Goal: Task Accomplishment & Management: Manage account settings

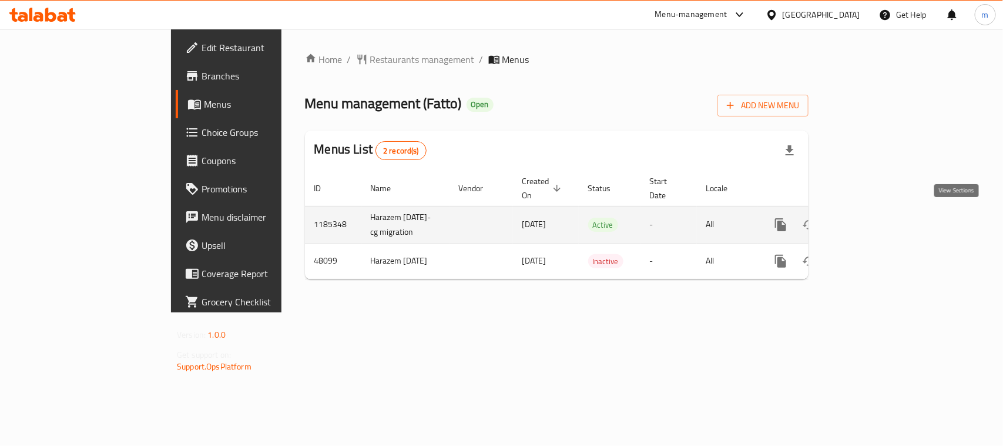
click at [873, 219] on icon "enhanced table" at bounding box center [866, 224] width 14 height 14
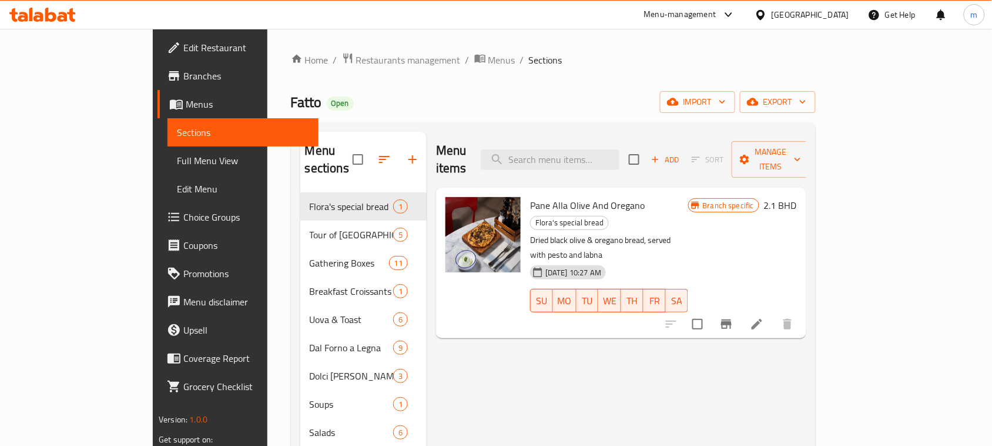
click at [183, 215] on span "Choice Groups" at bounding box center [246, 217] width 126 height 14
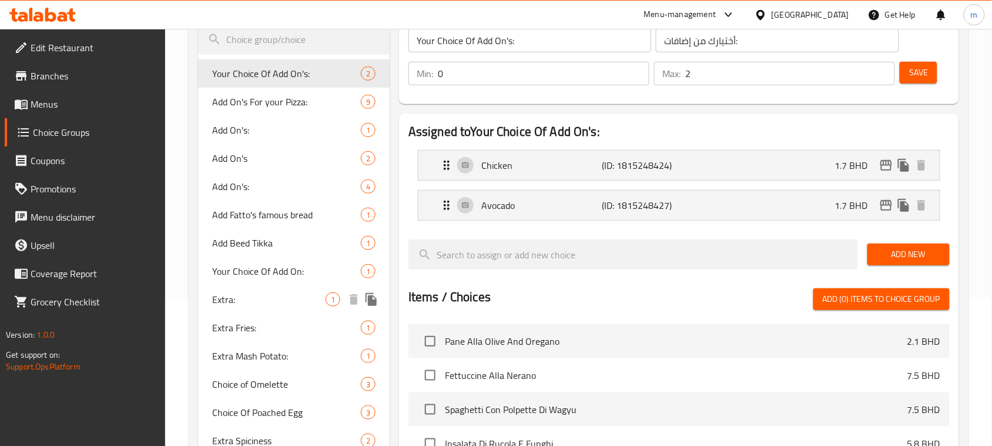
scroll to position [220, 0]
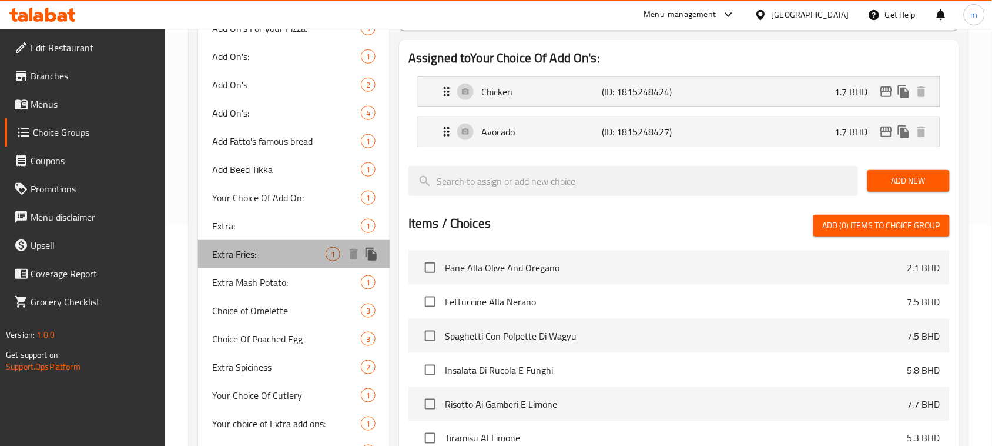
click at [280, 254] on span "Extra Fries:" at bounding box center [268, 254] width 113 height 14
type input "Extra Fries:"
type input "بطاطا اضافية:"
type input "1"
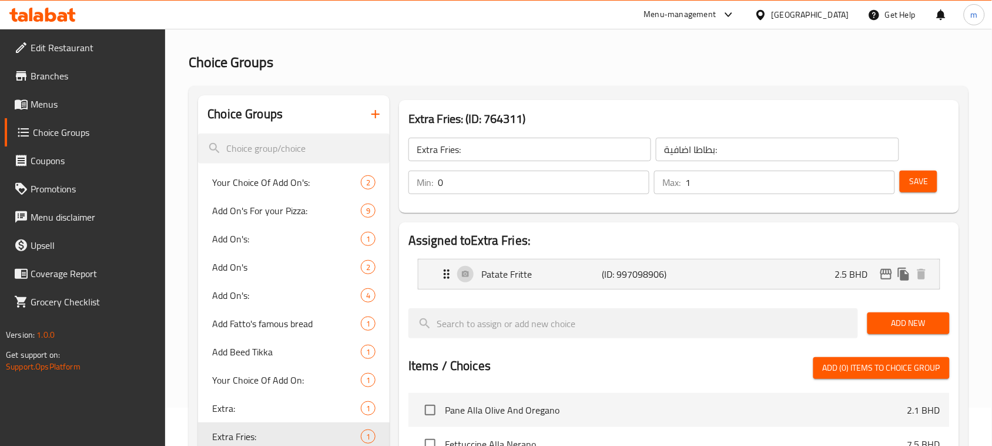
scroll to position [0, 0]
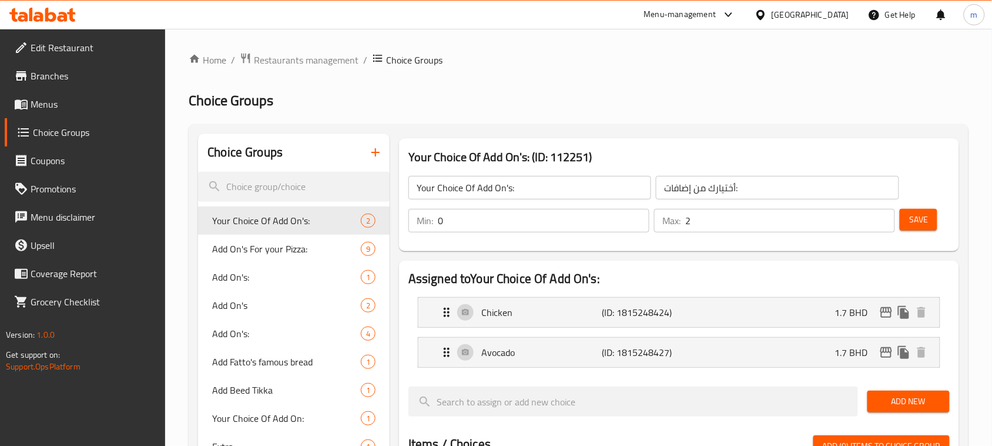
click at [45, 21] on icon at bounding box center [50, 15] width 11 height 14
